Goal: Task Accomplishment & Management: Complete application form

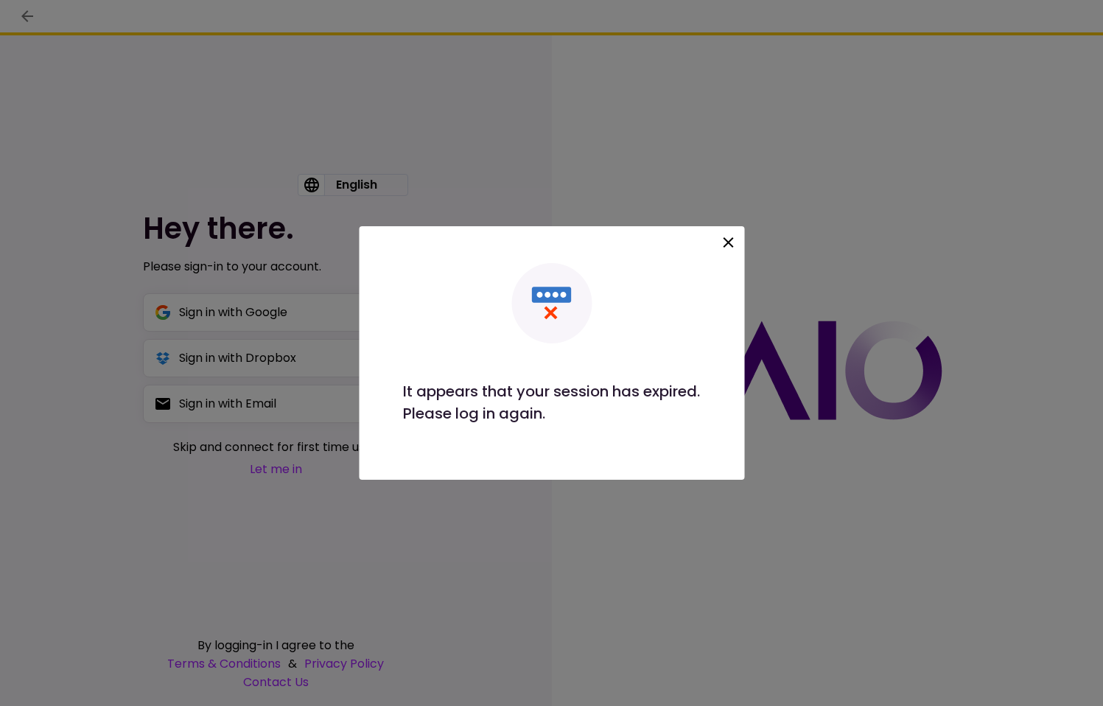
click at [725, 239] on icon at bounding box center [728, 242] width 10 height 10
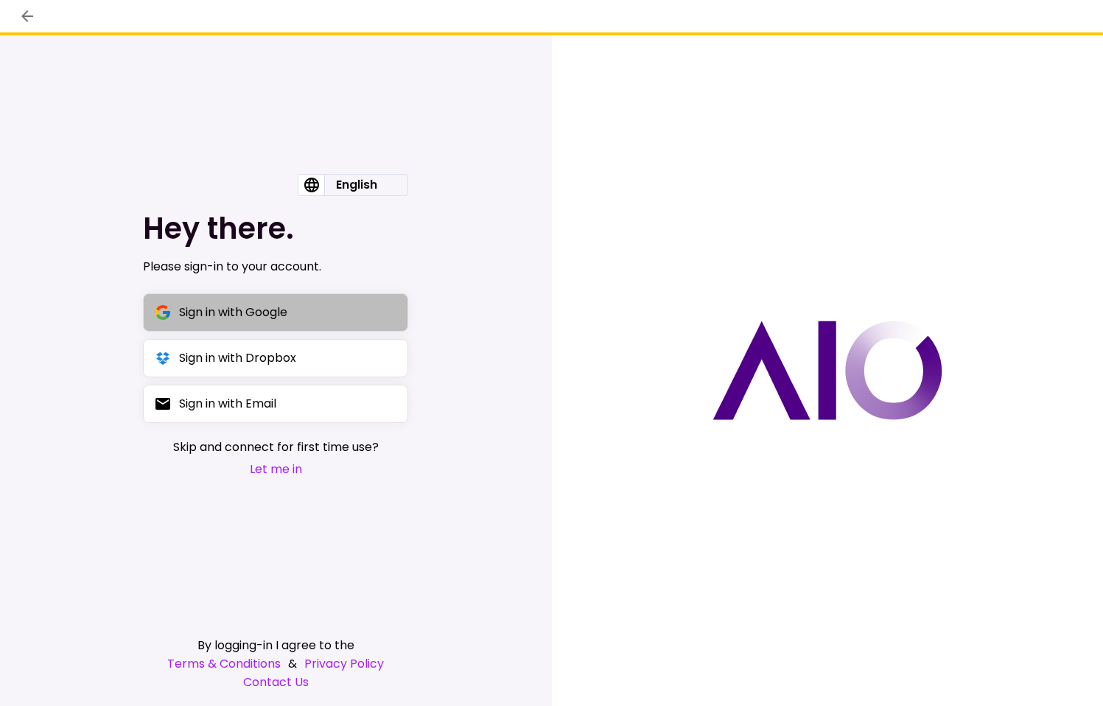
click at [194, 316] on div "Sign in with Google" at bounding box center [233, 312] width 108 height 18
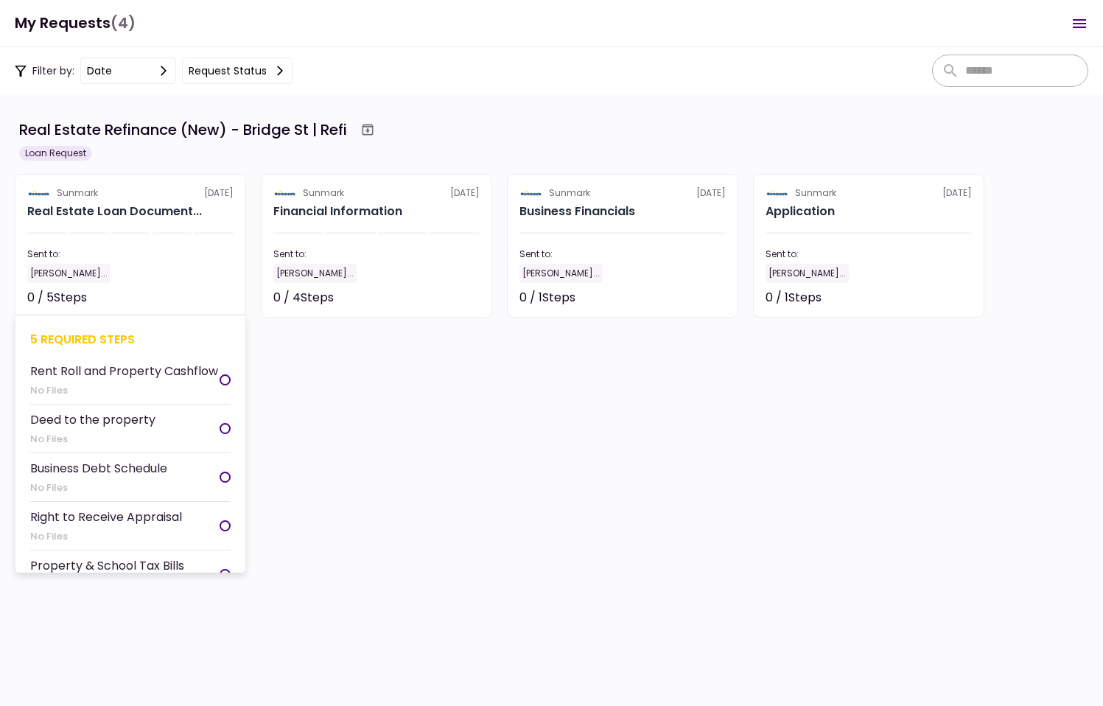
click at [169, 221] on section "Sunmark [DATE] Real Estate Loan Document... Sent to: [PERSON_NAME]... 0 / 5 Ste…" at bounding box center [130, 246] width 231 height 144
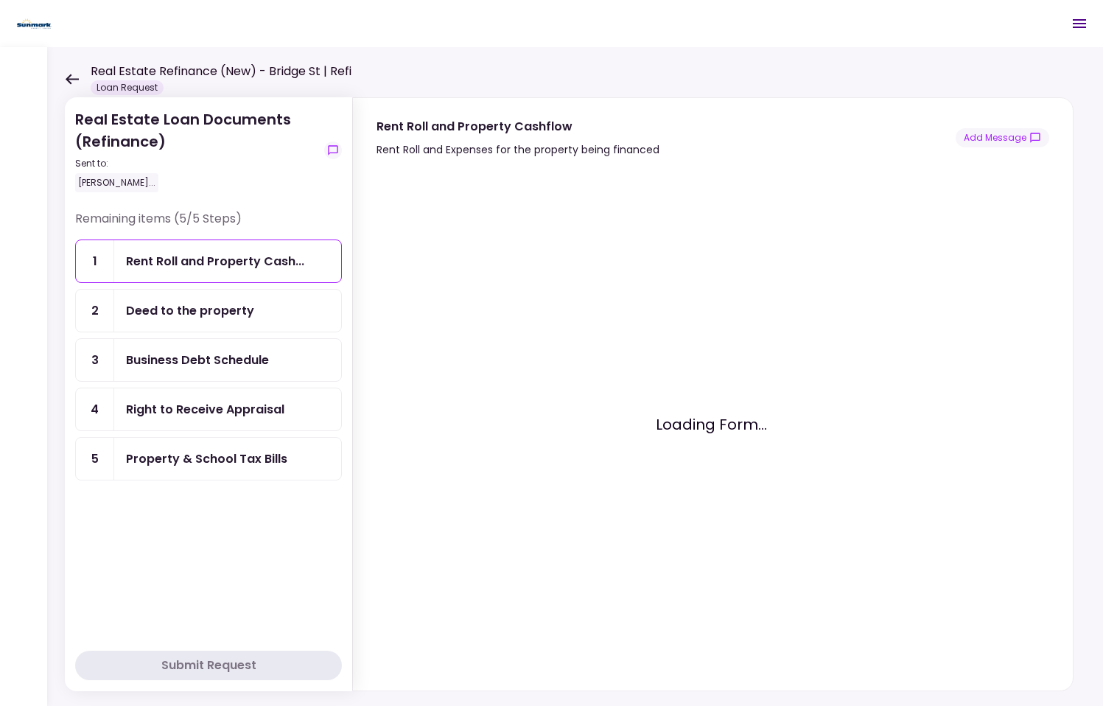
click at [312, 250] on div "Rent Roll and Property Cash..." at bounding box center [227, 261] width 227 height 42
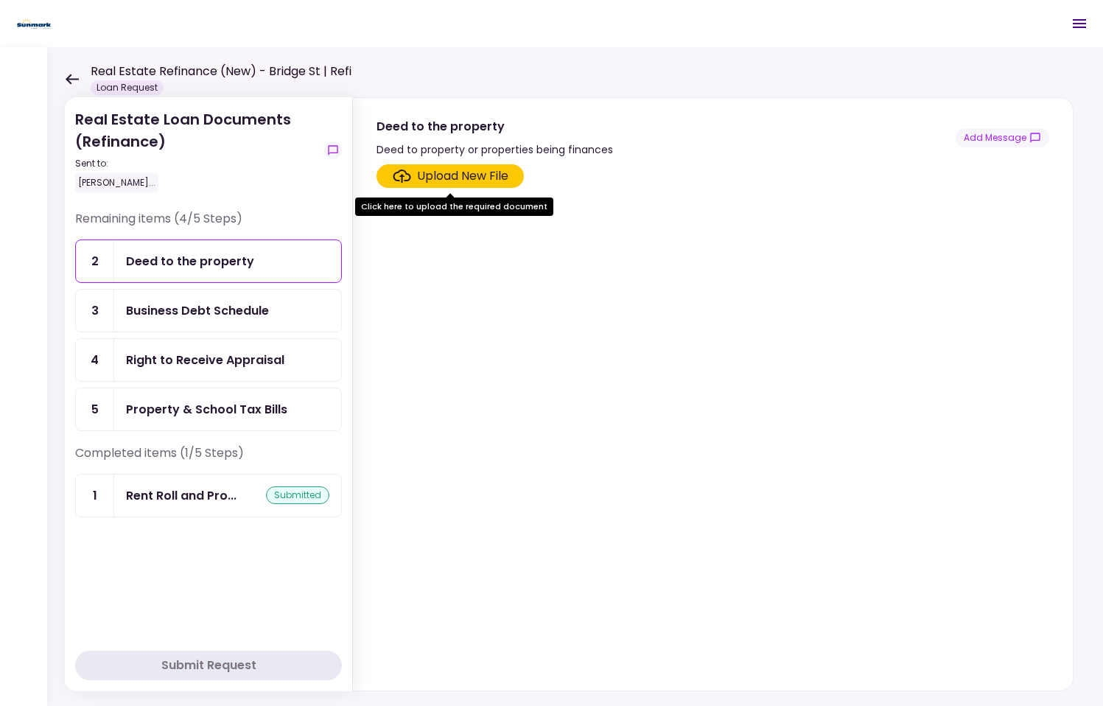
click at [265, 351] on div "Right to Receive Appraisal" at bounding box center [205, 360] width 158 height 18
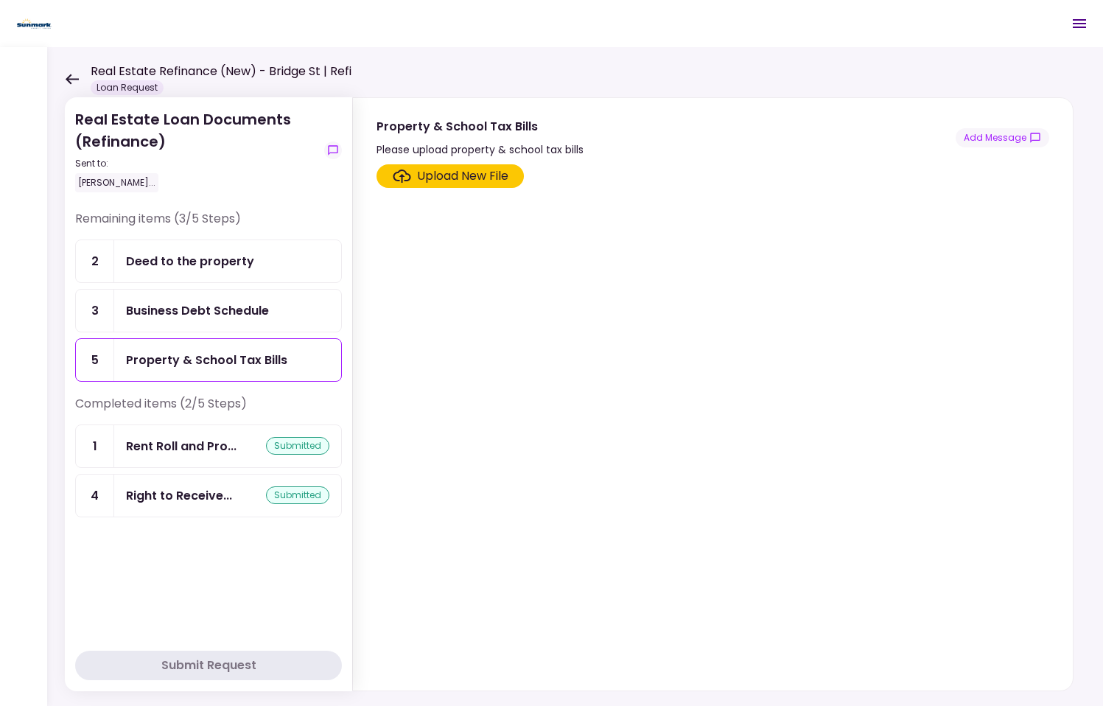
click at [266, 313] on div "Business Debt Schedule" at bounding box center [197, 310] width 143 height 18
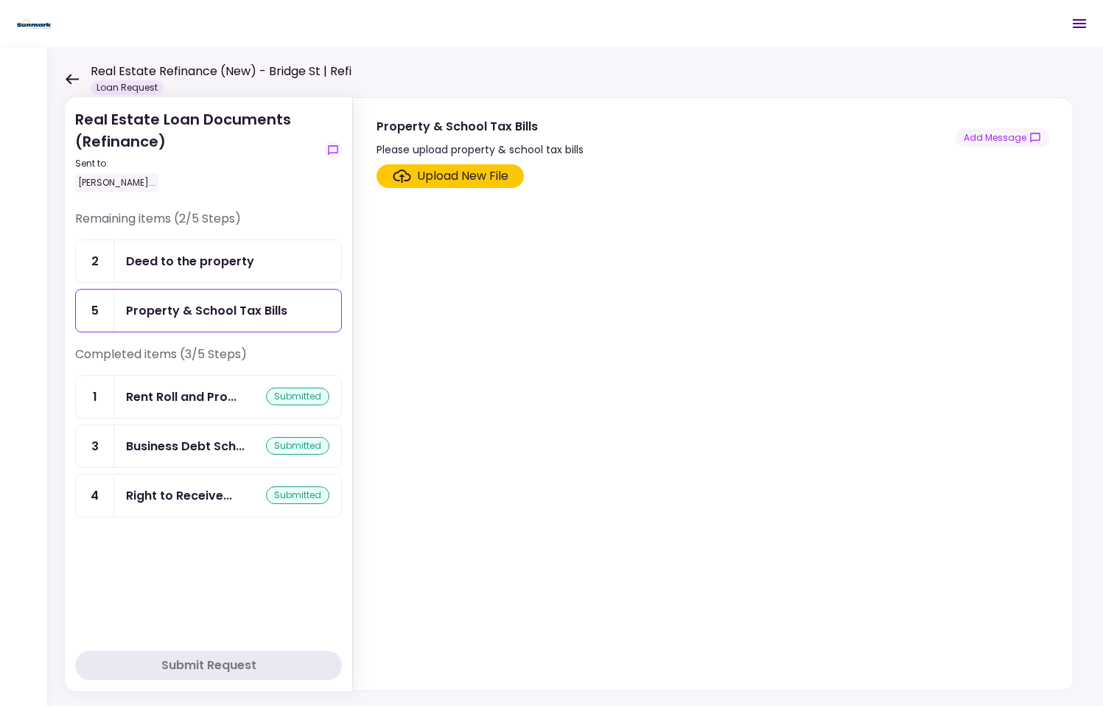
click at [210, 310] on div "Property & School Tax Bills" at bounding box center [206, 310] width 161 height 18
click at [229, 274] on div "Deed to the property" at bounding box center [227, 261] width 227 height 42
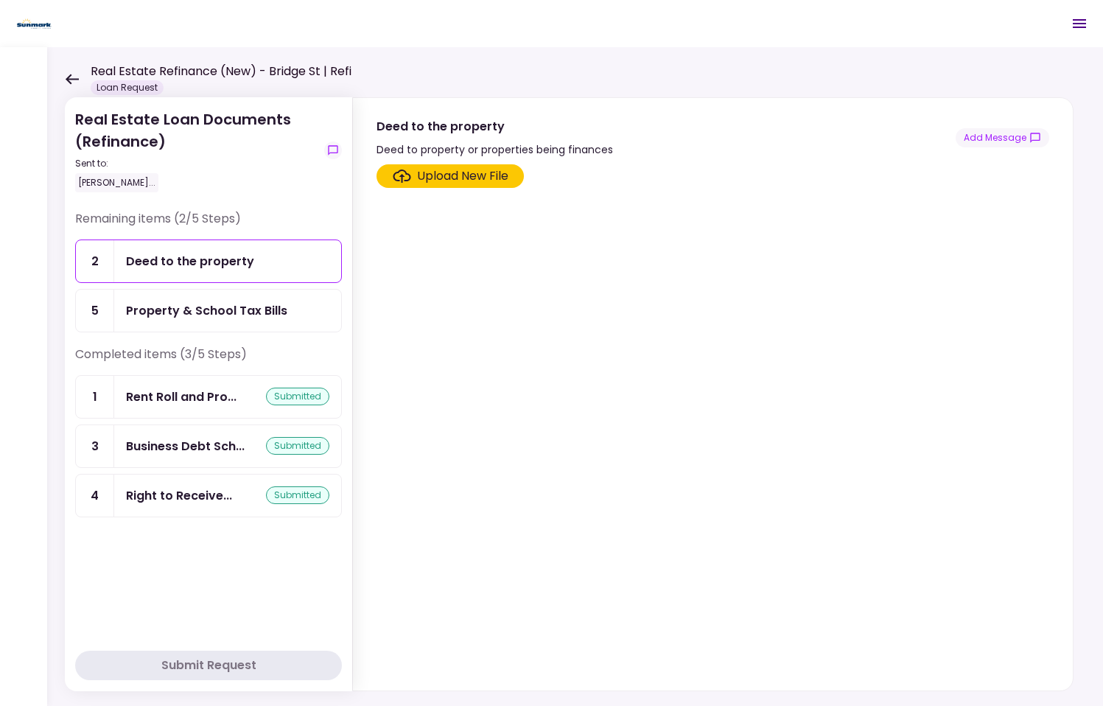
click at [483, 350] on section "Upload New File" at bounding box center [712, 424] width 673 height 520
click at [493, 350] on section "Upload New File" at bounding box center [712, 424] width 673 height 520
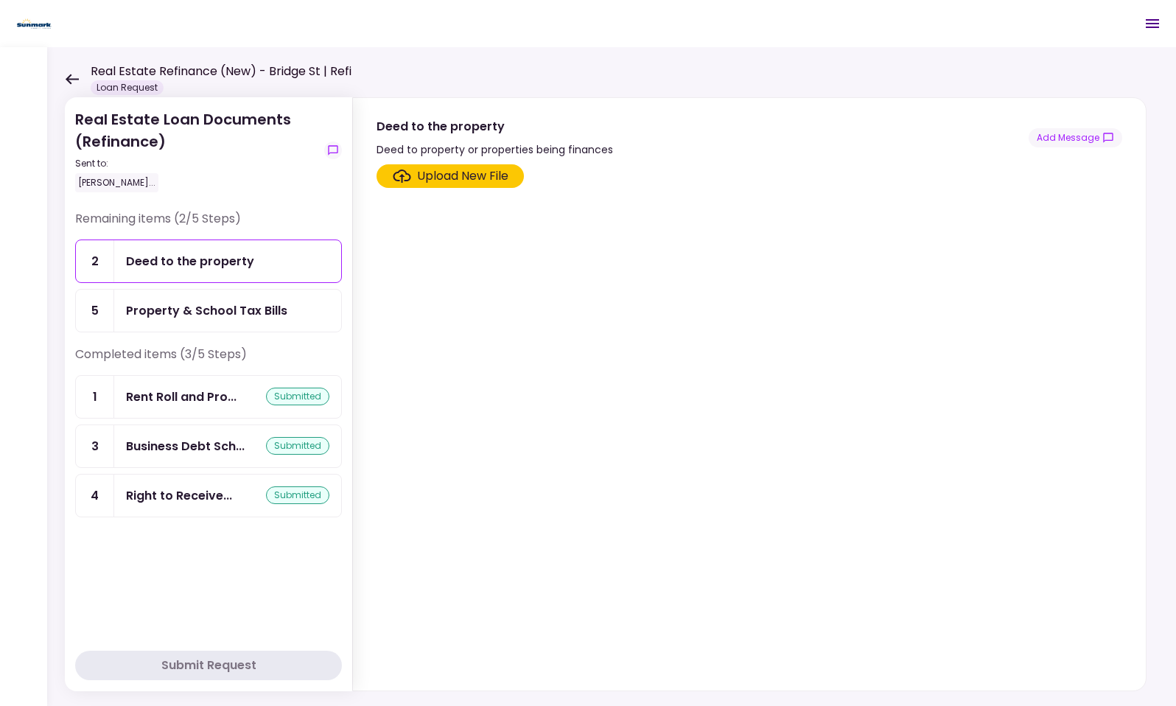
click at [246, 297] on div "Property & School Tax Bills" at bounding box center [227, 311] width 227 height 42
click at [436, 183] on div "Upload New File" at bounding box center [462, 176] width 91 height 18
click at [0, 0] on input "Upload New File" at bounding box center [0, 0] width 0 height 0
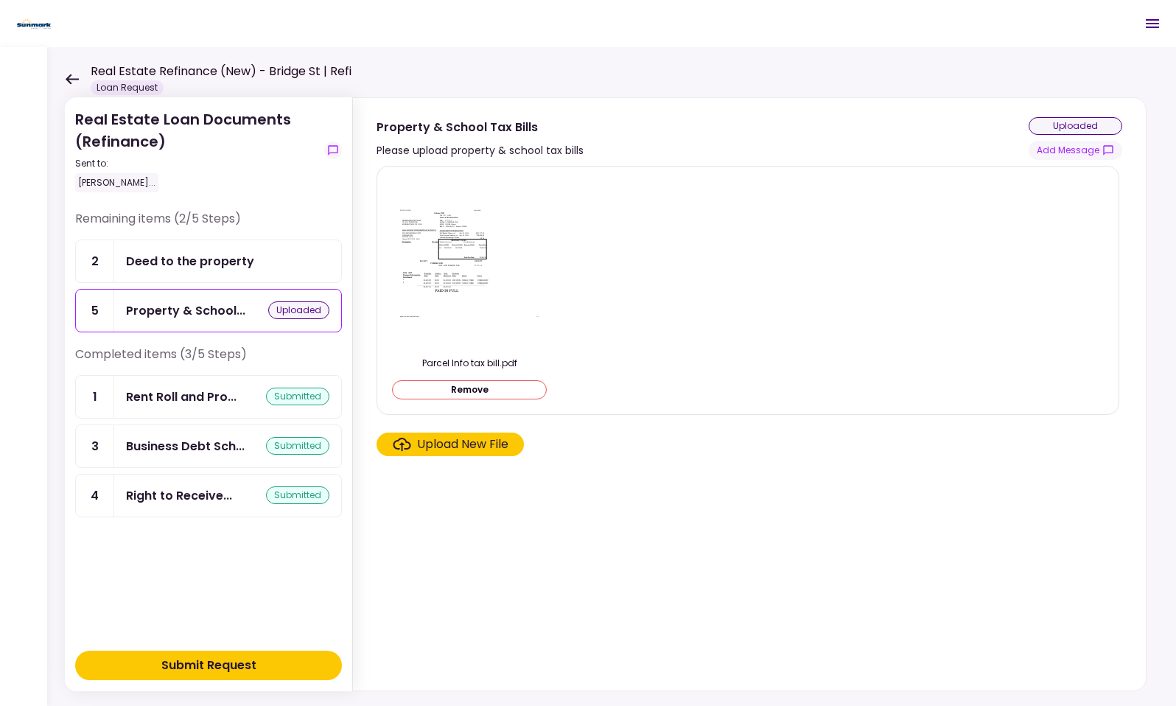
click at [480, 450] on div "Upload New File" at bounding box center [462, 444] width 91 height 18
click at [0, 0] on input "Upload New File" at bounding box center [0, 0] width 0 height 0
click at [254, 256] on div "Deed to the property" at bounding box center [227, 261] width 203 height 18
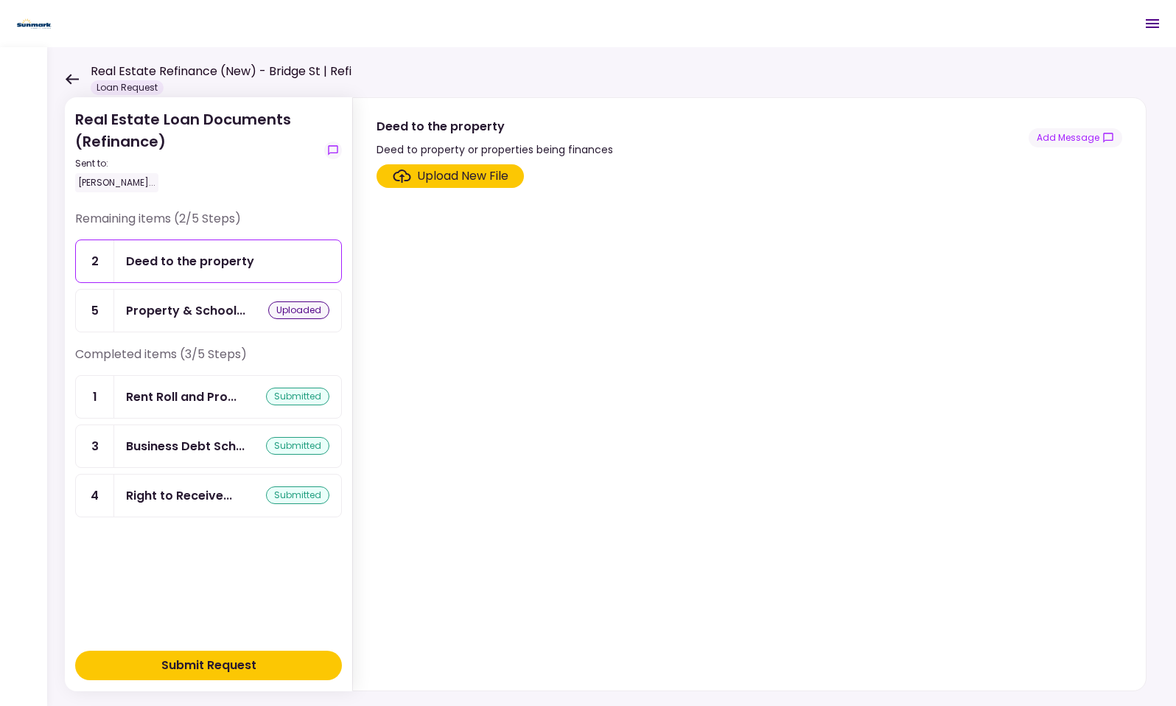
click at [426, 323] on section "Upload New File" at bounding box center [749, 424] width 746 height 520
click at [605, 326] on section "Upload New File" at bounding box center [749, 424] width 746 height 520
